Goal: Check status

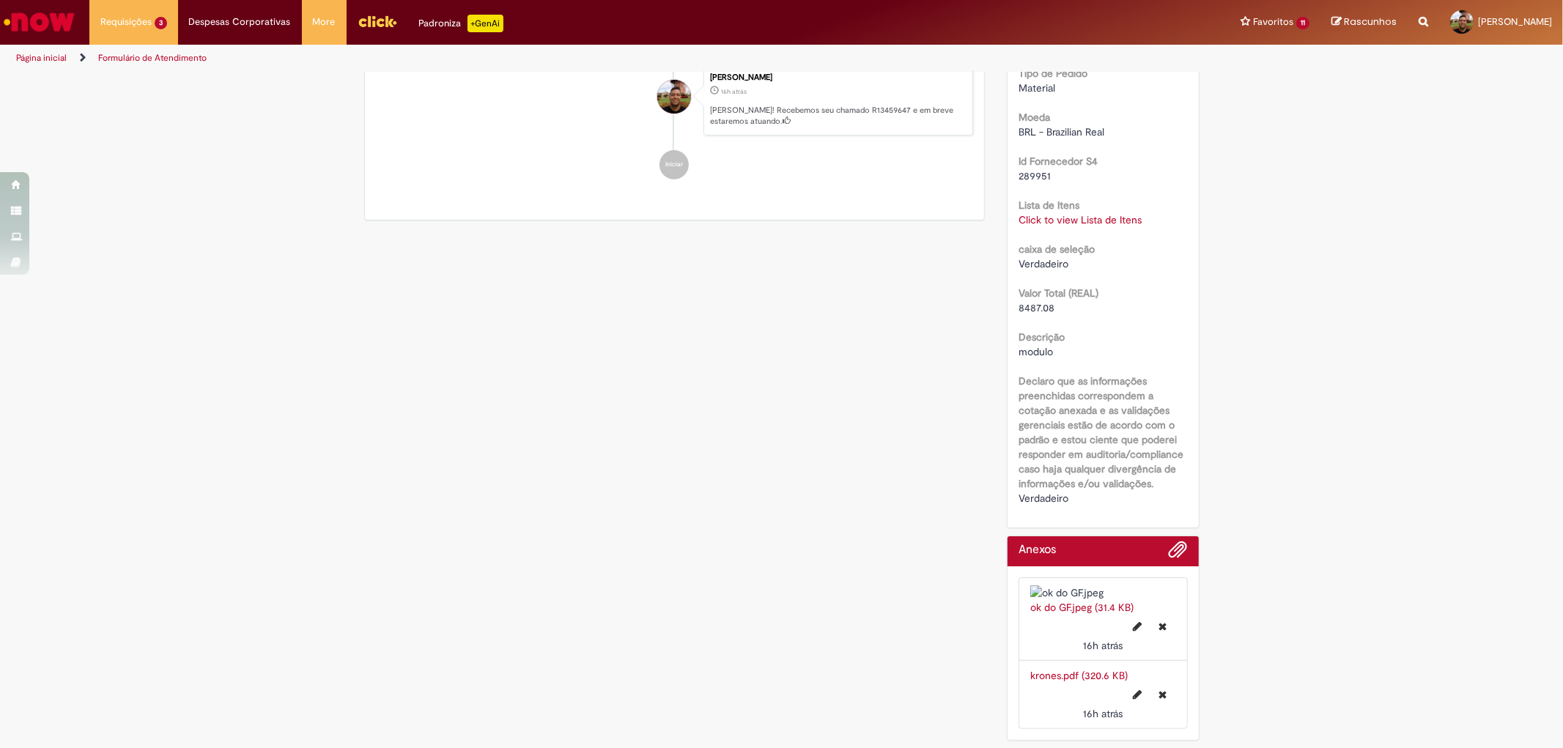
scroll to position [271, 0]
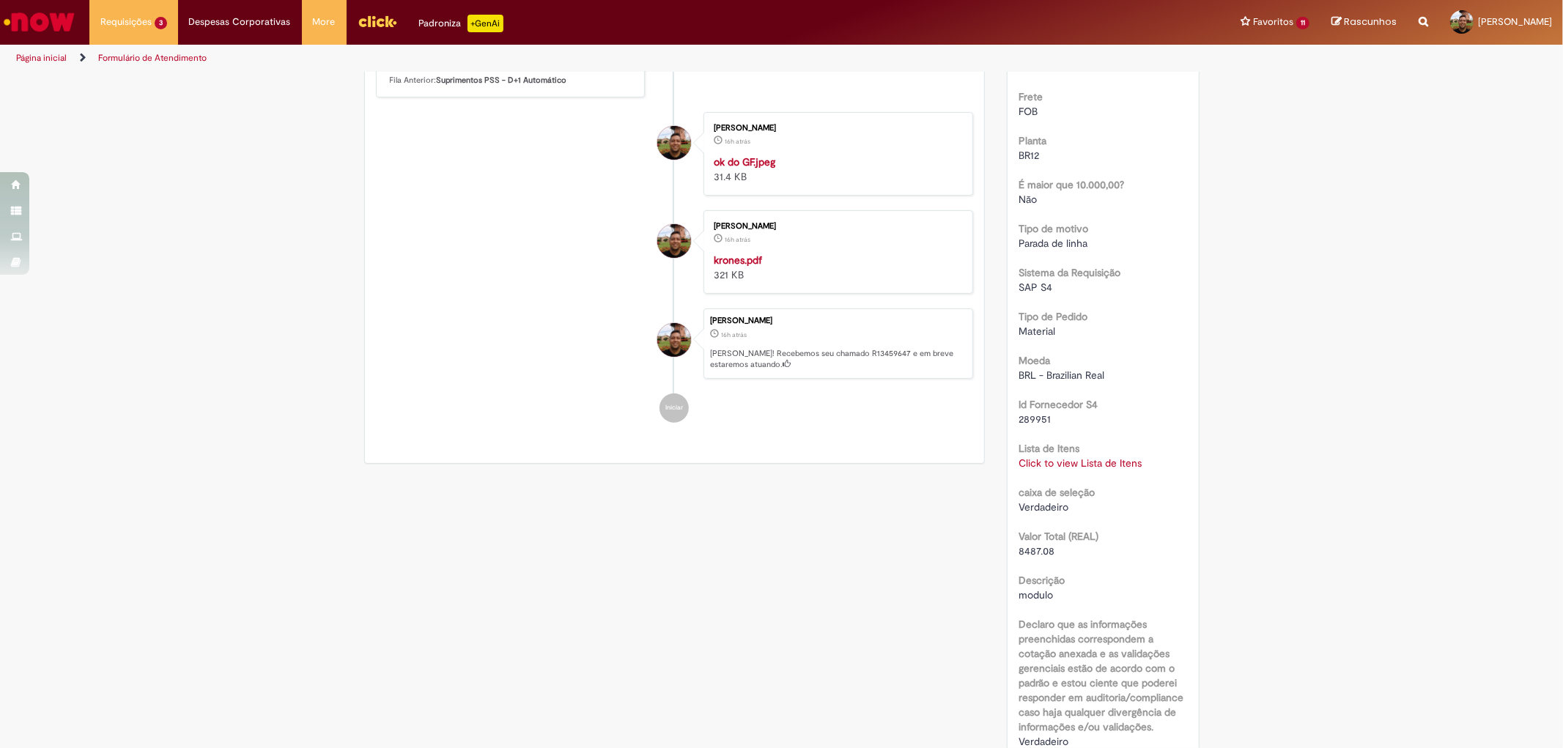
click at [1068, 467] on link "Click to view Lista de Itens" at bounding box center [1080, 463] width 123 height 13
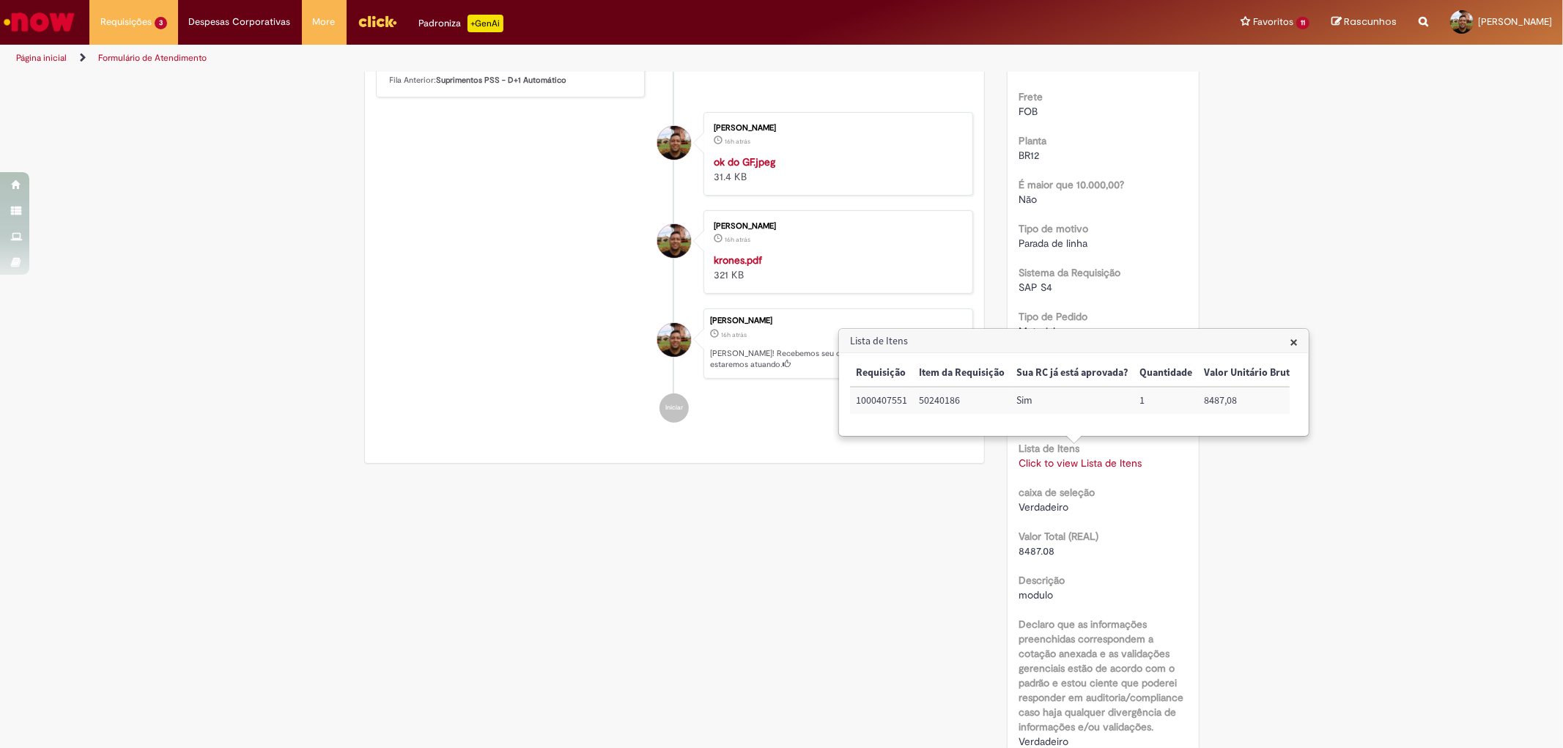
click at [875, 397] on td "1000407551" at bounding box center [881, 400] width 63 height 27
copy td "1000407551"
click at [634, 196] on li "[PERSON_NAME] 16h atrás 16 horas atrás ok do GF.jpeg 31.4 KB" at bounding box center [675, 154] width 598 height 84
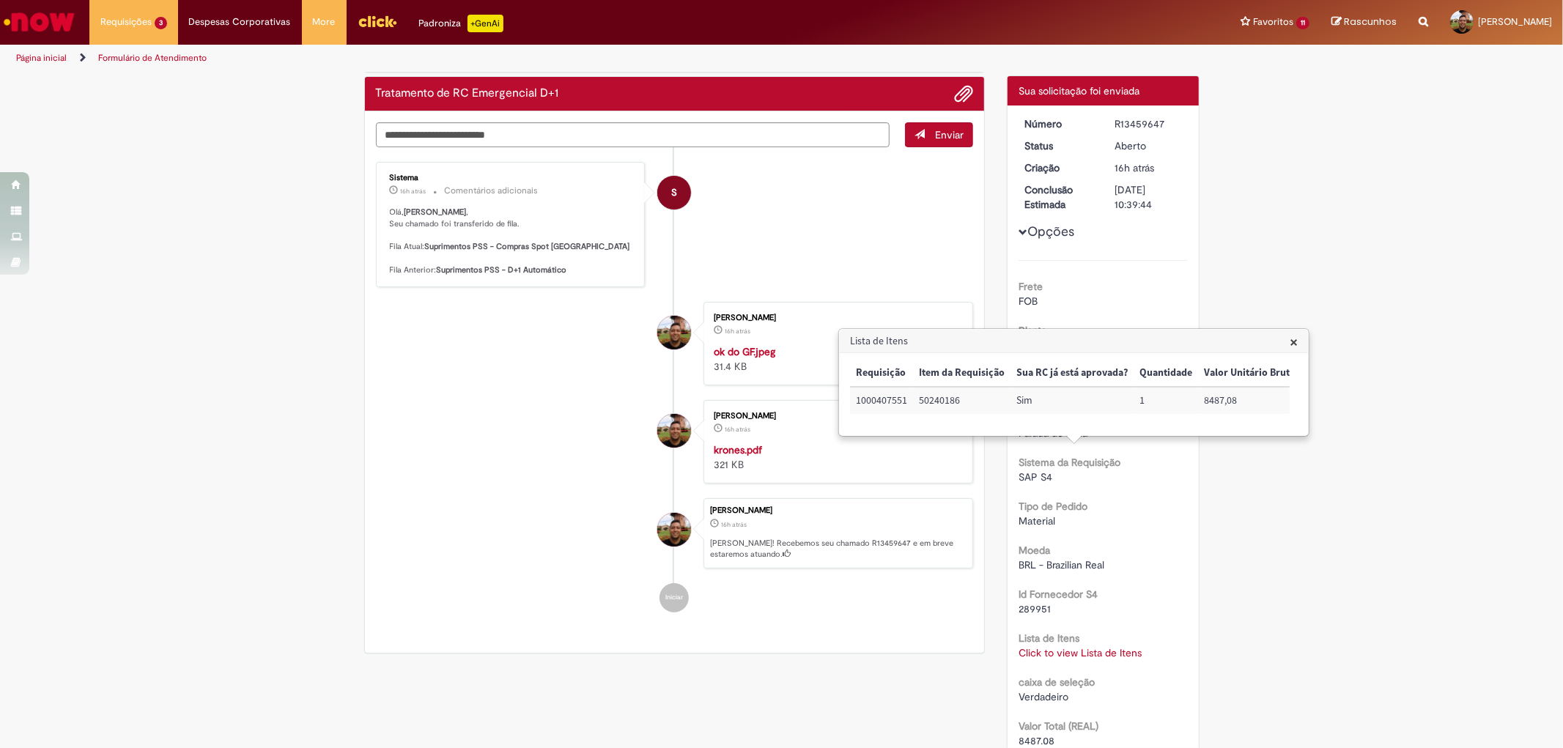
scroll to position [0, 0]
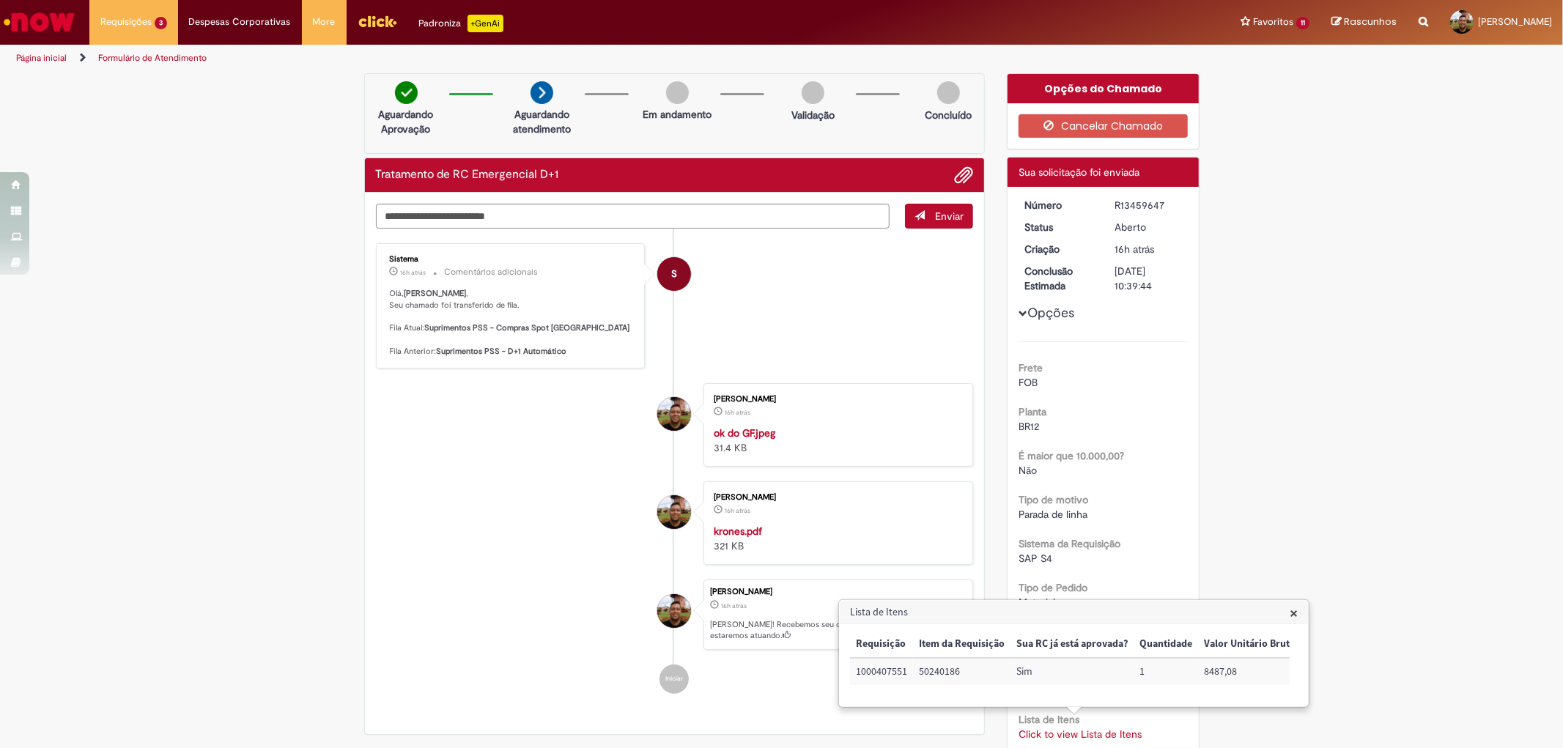
click at [759, 310] on li "S Sistema 16h atrás 16 horas atrás Comentários adicionais [PERSON_NAME] , Seu c…" at bounding box center [675, 305] width 598 height 125
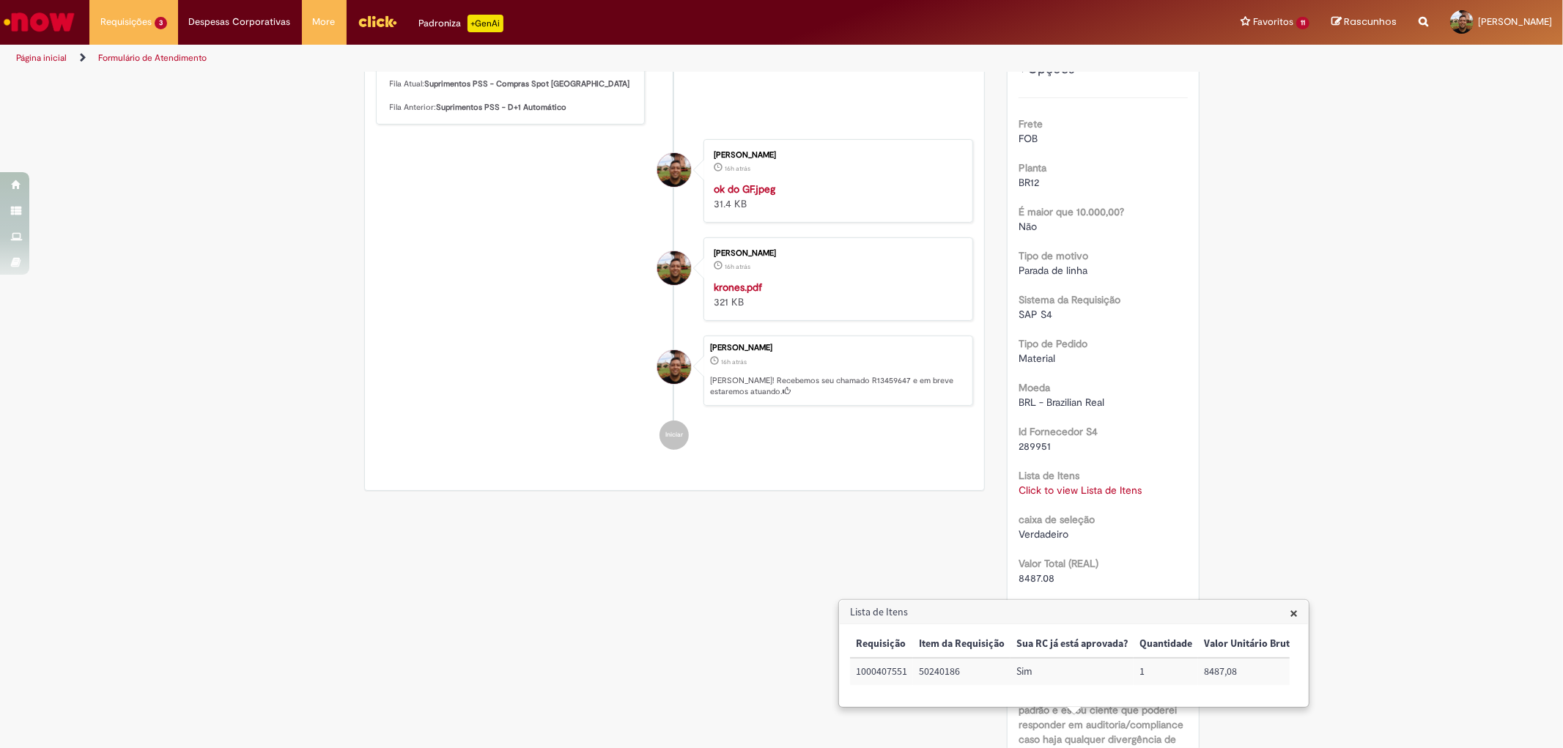
scroll to position [488, 0]
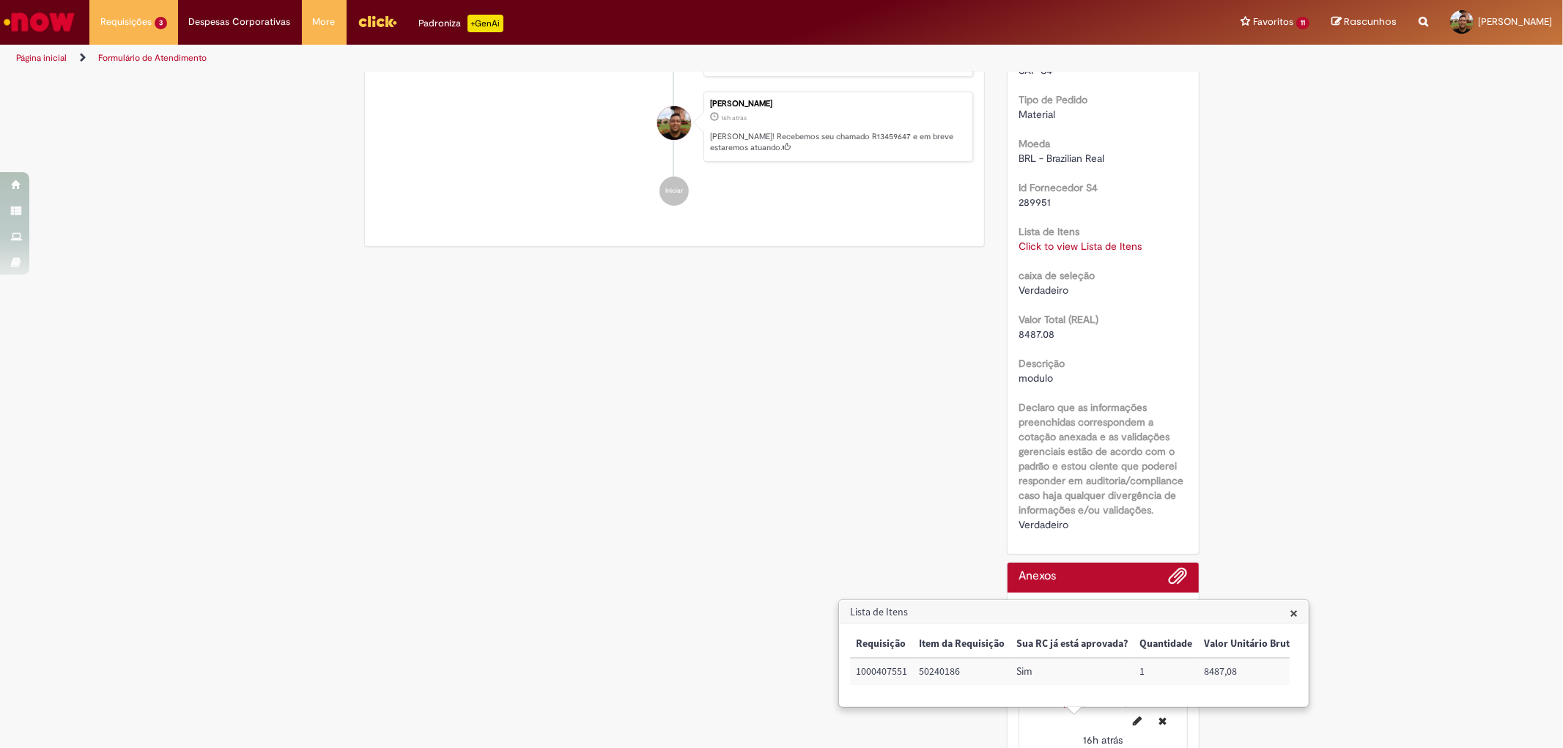
click at [1291, 616] on span "×" at bounding box center [1294, 613] width 8 height 20
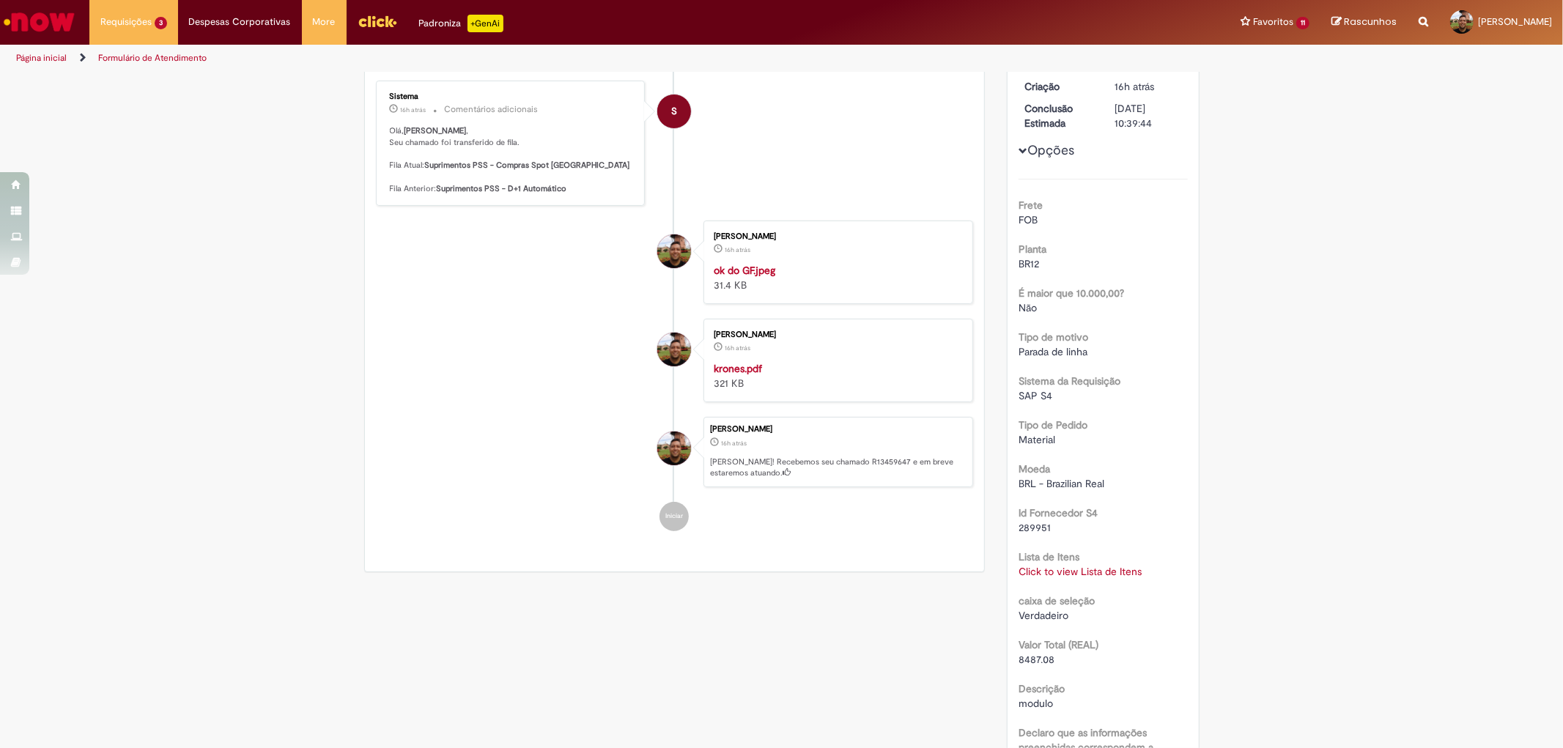
scroll to position [0, 0]
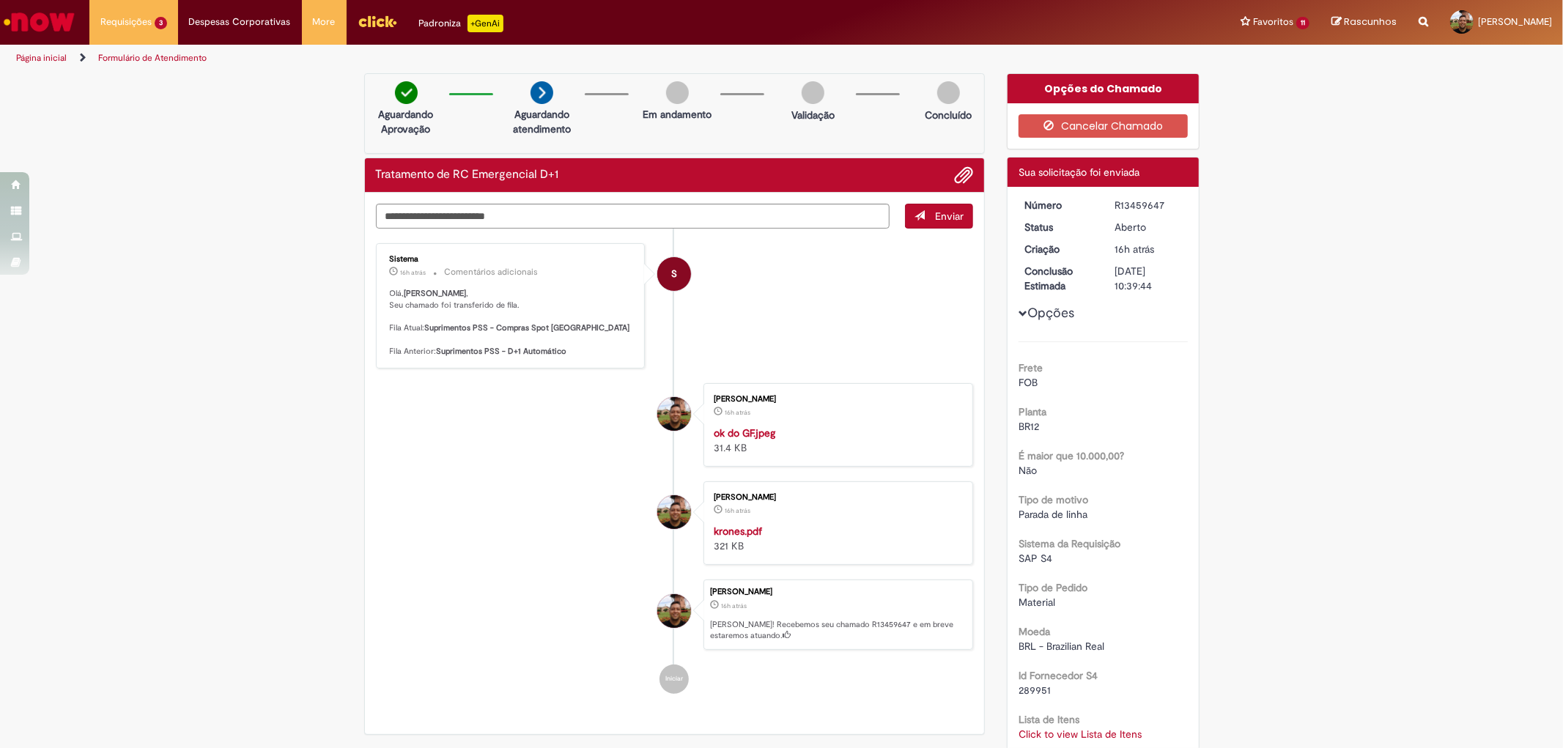
click at [771, 290] on li "S Sistema 16h atrás 16 horas atrás Comentários adicionais [PERSON_NAME] , Seu c…" at bounding box center [675, 305] width 598 height 125
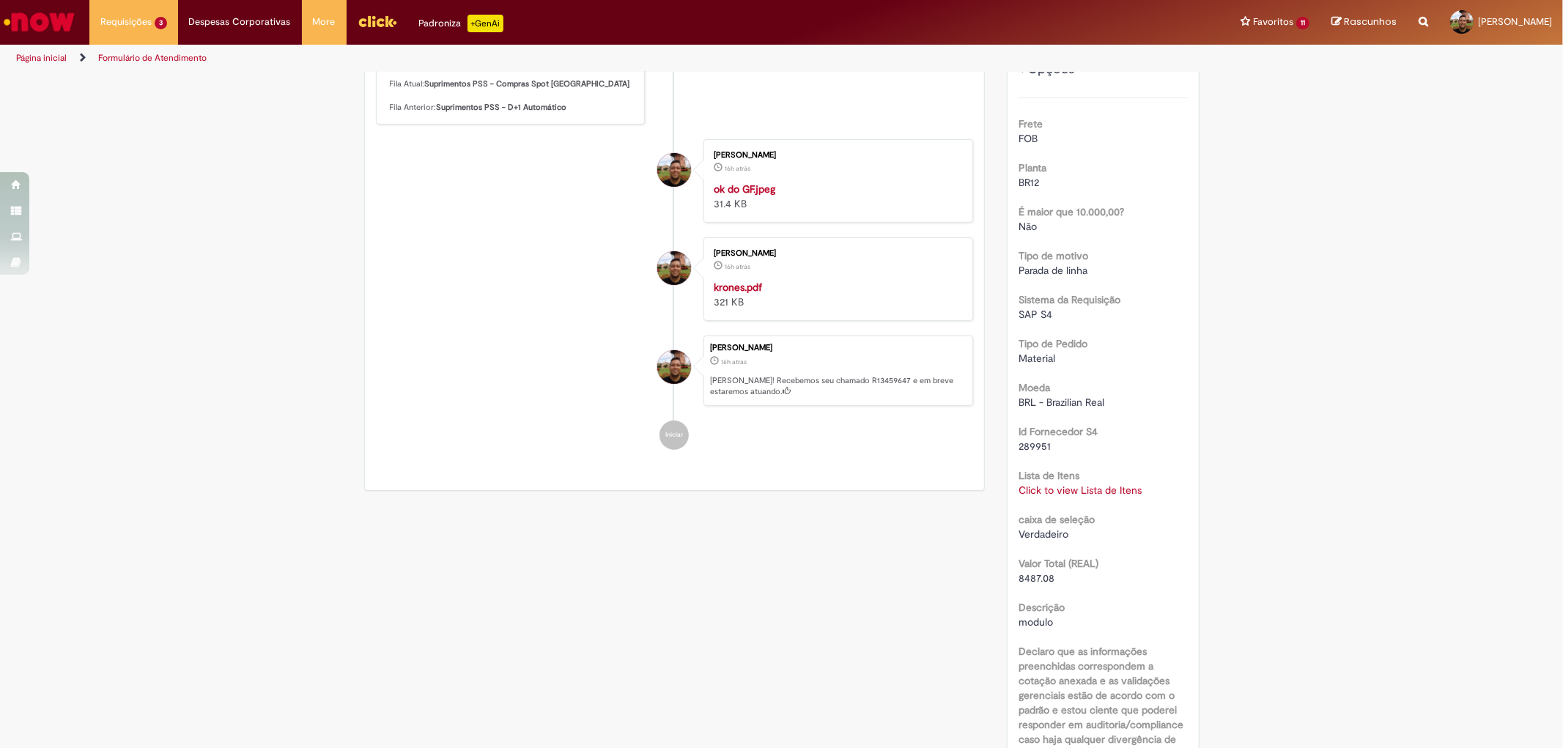
click at [1061, 493] on link "Click to view Lista de Itens" at bounding box center [1080, 490] width 123 height 13
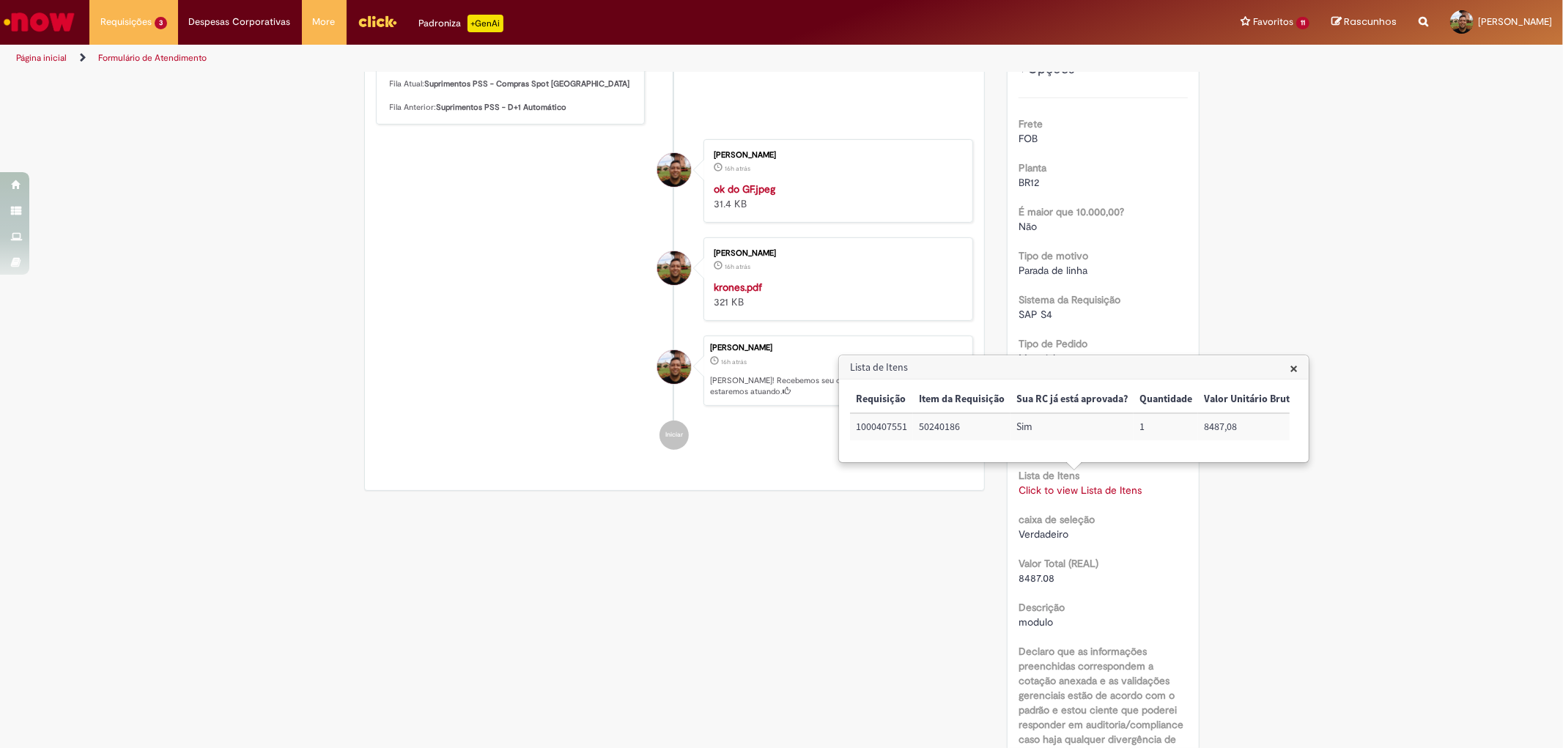
scroll to position [0, 122]
click at [1199, 528] on div "Opções do Chamado Cancelar Chamado Detalhes do tíquete Sua solicitação foi envi…" at bounding box center [1103, 424] width 215 height 1190
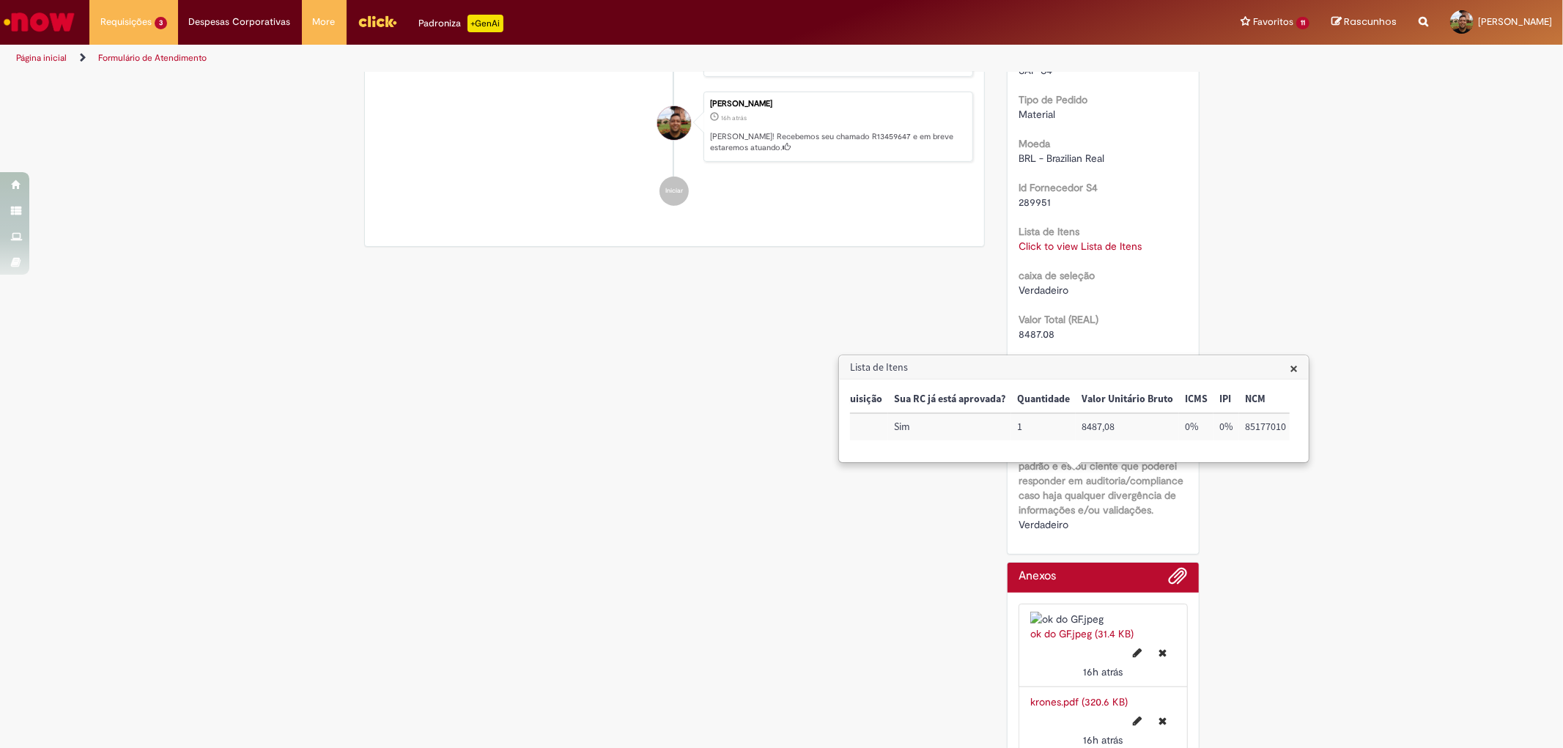
click at [856, 616] on div "Verificar Código de Barras Aguardando Aprovação Aguardando atendimento Em andam…" at bounding box center [782, 180] width 858 height 1190
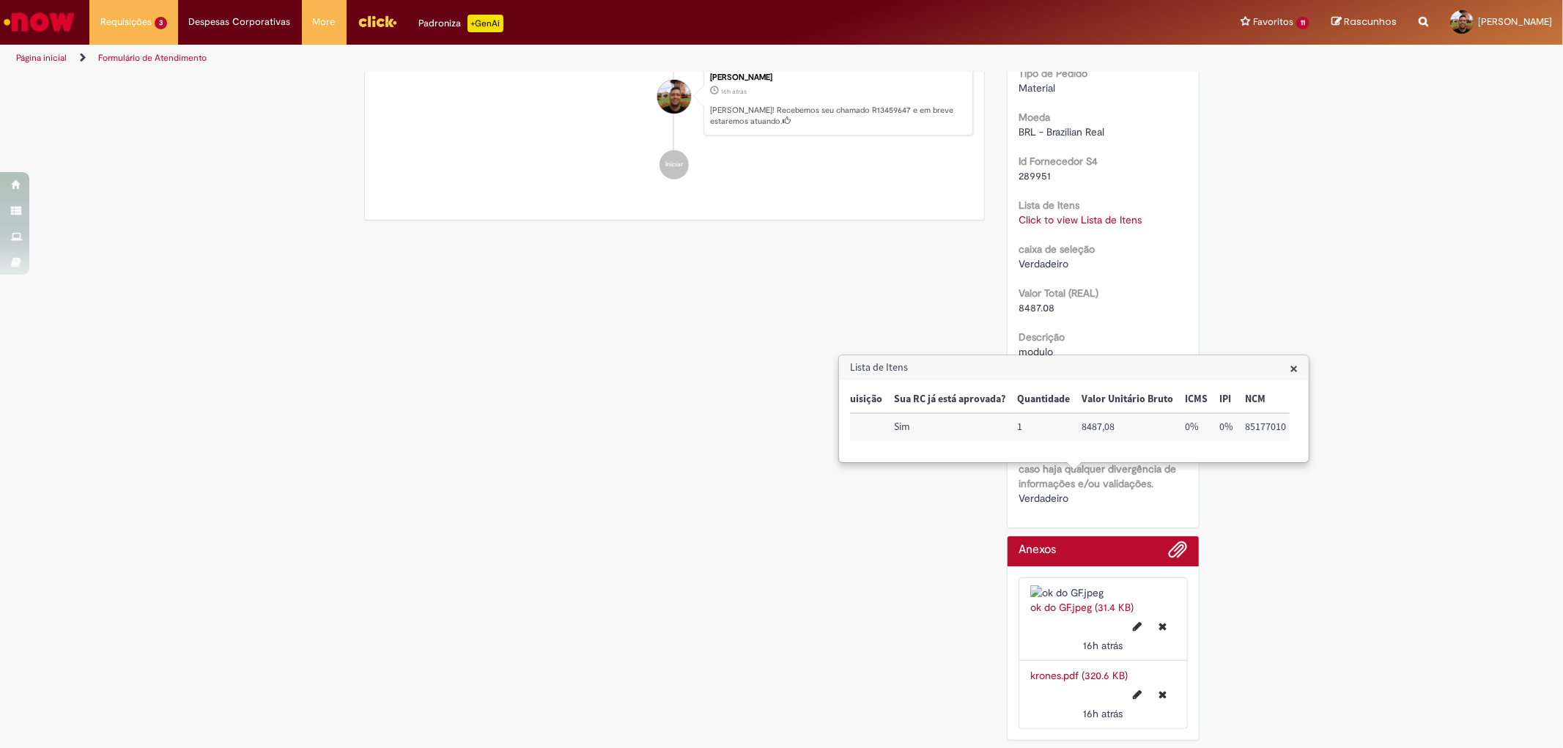
click at [720, 496] on div "Verificar Código de Barras Aguardando Aprovação Aguardando atendimento Em andam…" at bounding box center [782, 154] width 858 height 1190
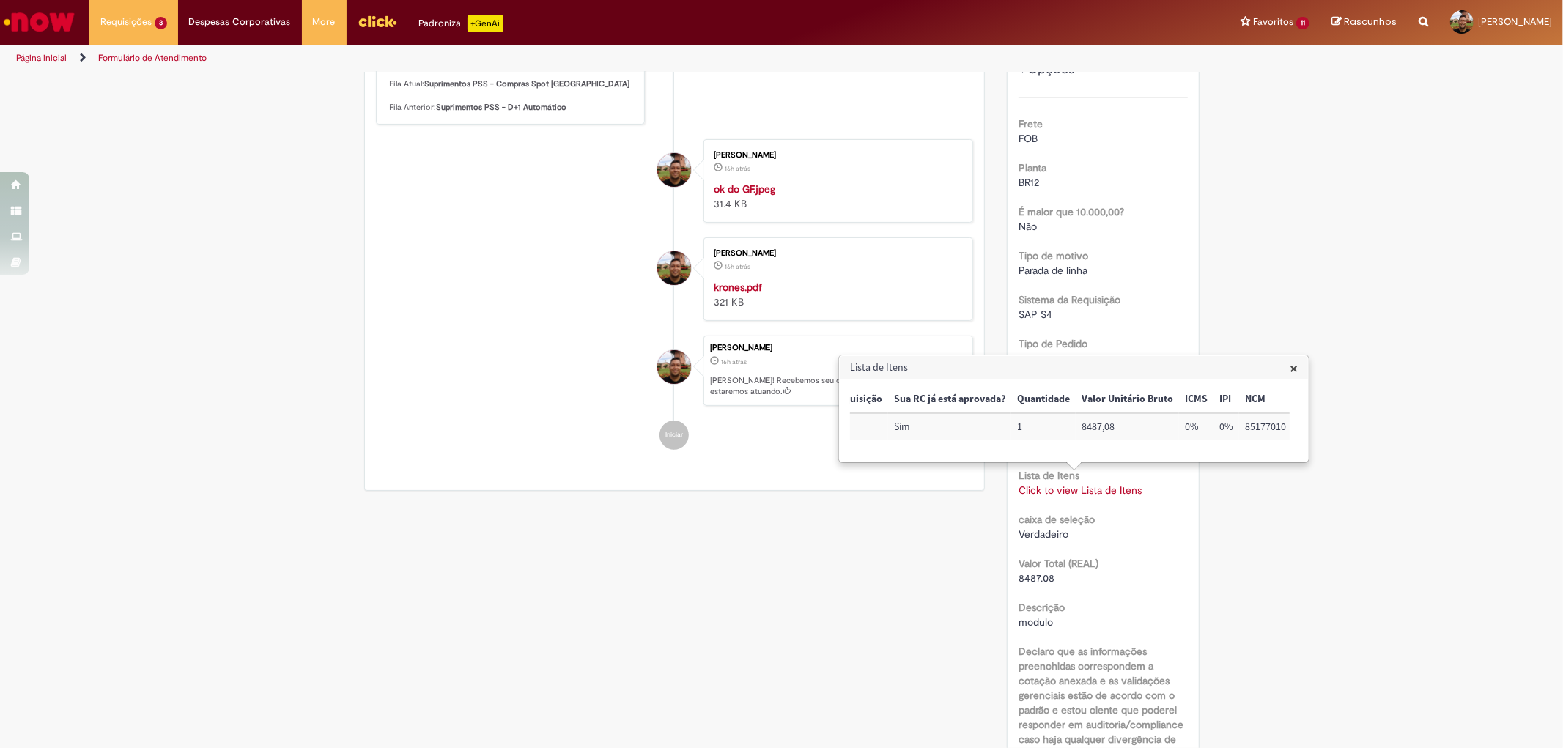
click at [1294, 368] on span "×" at bounding box center [1294, 368] width 8 height 20
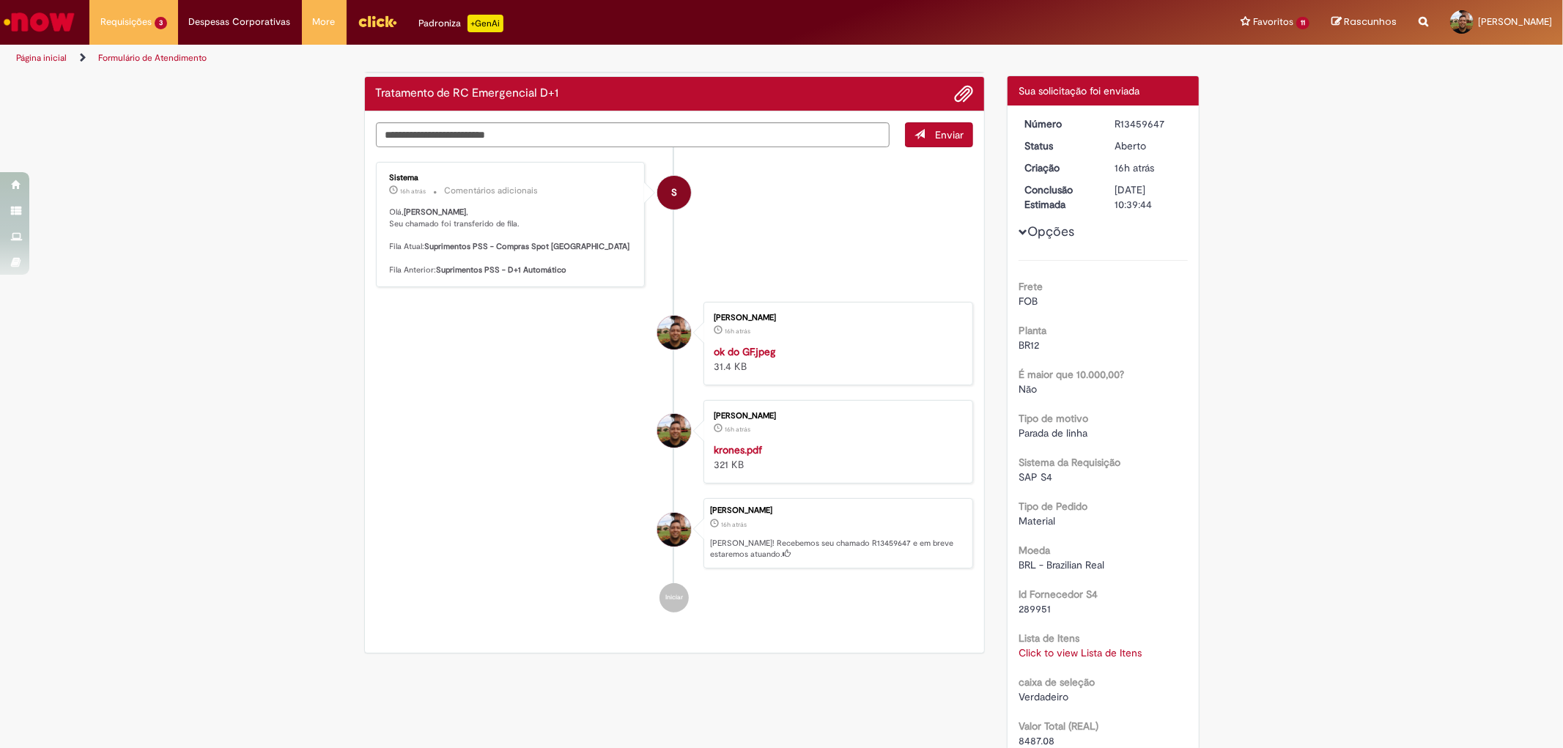
scroll to position [0, 0]
